Goal: Register for event/course

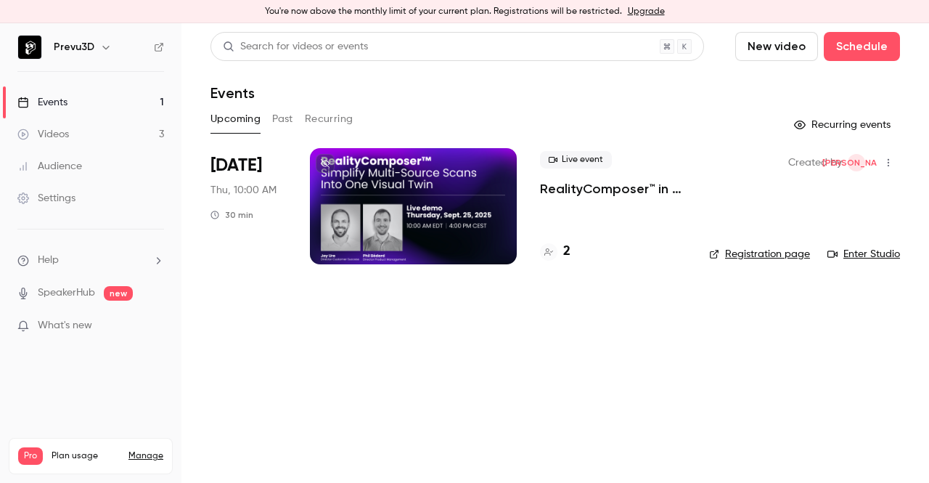
click at [405, 233] on div at bounding box center [413, 206] width 207 height 116
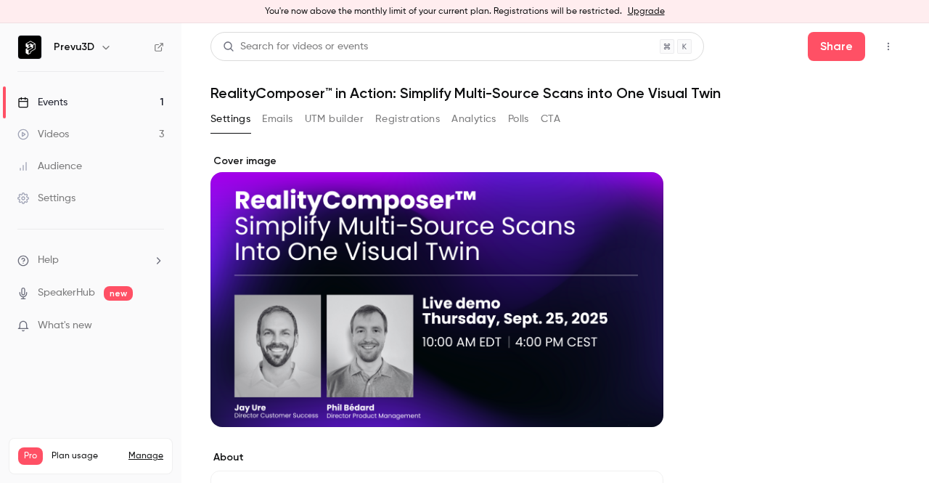
click at [417, 128] on button "Registrations" at bounding box center [407, 118] width 65 height 23
